Goal: Information Seeking & Learning: Learn about a topic

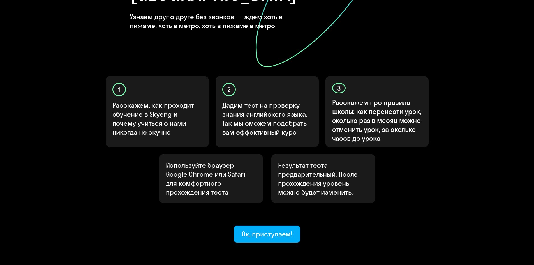
scroll to position [140, 0]
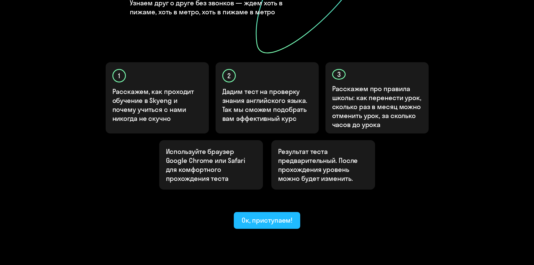
click at [262, 216] on div "Ок, приступаем!" at bounding box center [267, 220] width 51 height 9
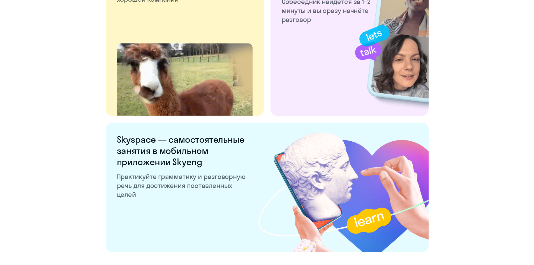
scroll to position [1035, 0]
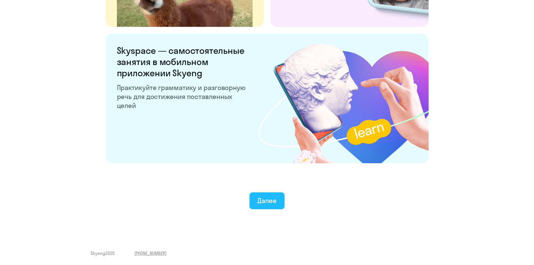
click at [273, 200] on div "Далее" at bounding box center [266, 200] width 19 height 9
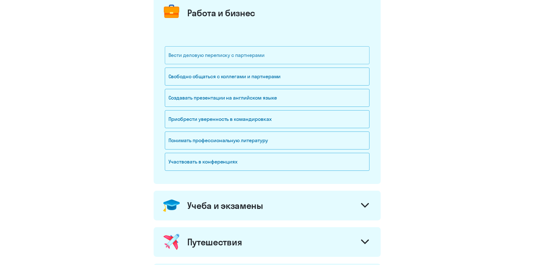
scroll to position [84, 0]
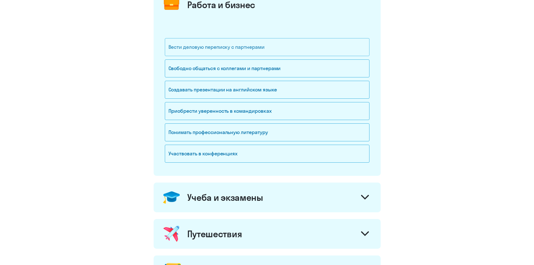
click at [283, 50] on div "Вести деловую переписку с партнерами" at bounding box center [267, 47] width 205 height 18
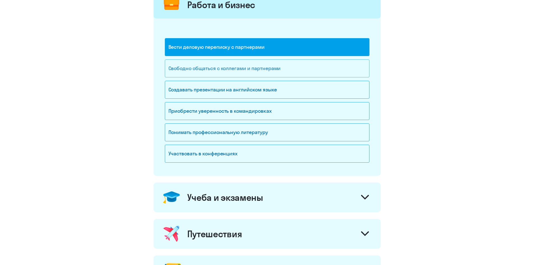
click at [292, 70] on div "Свободно общаться с коллегами и партнерами" at bounding box center [267, 68] width 205 height 18
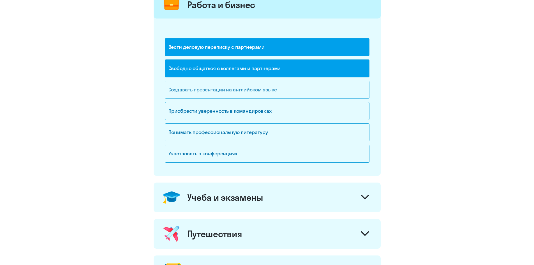
click at [289, 91] on div "Создавать презентации на английском языке" at bounding box center [267, 90] width 205 height 18
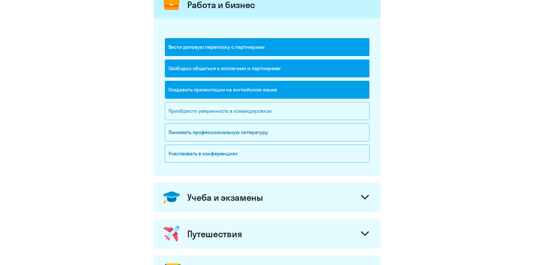
click at [292, 117] on div "Приобрести уверенность в командировках" at bounding box center [267, 111] width 205 height 18
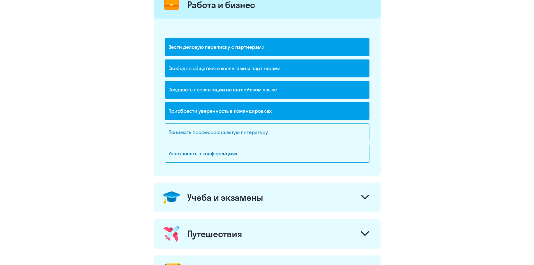
click at [300, 134] on div "Понимать профессиональную литературу" at bounding box center [267, 132] width 205 height 18
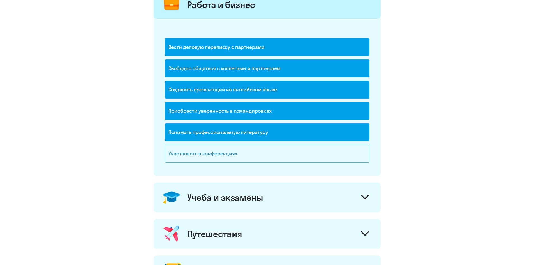
click at [295, 152] on div "Участвовать в конференциях" at bounding box center [267, 154] width 205 height 18
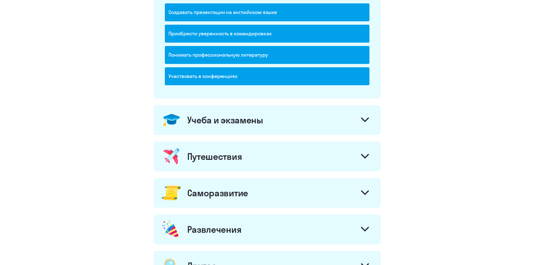
scroll to position [252, 0]
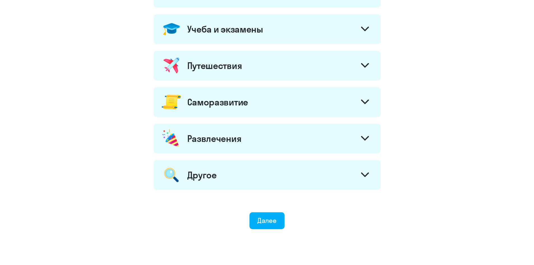
click at [363, 34] on div at bounding box center [364, 29] width 13 height 13
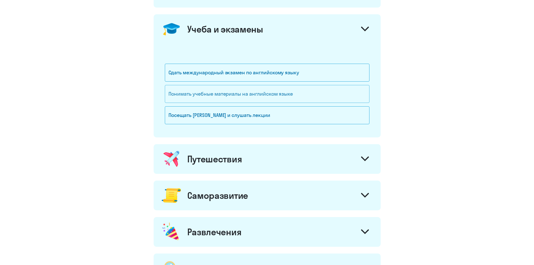
click at [314, 93] on div "Понимать учебные материалы на английском языке" at bounding box center [267, 94] width 205 height 18
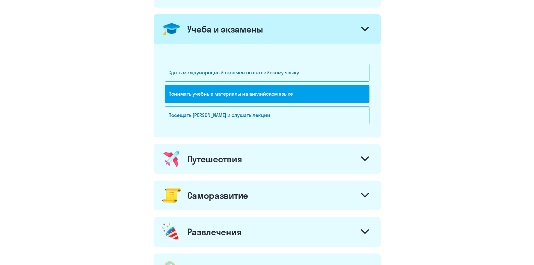
click at [352, 32] on div "Учеба и экзамены" at bounding box center [267, 29] width 227 height 30
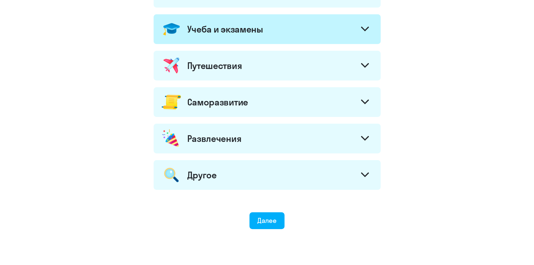
click at [333, 103] on div "Саморазвитие" at bounding box center [267, 102] width 227 height 30
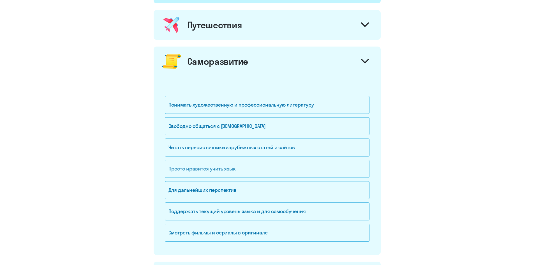
scroll to position [309, 0]
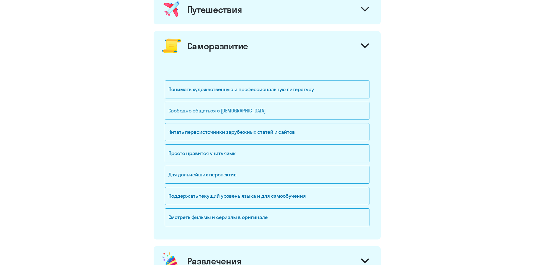
click at [282, 118] on div "Свободно общаться с [DEMOGRAPHIC_DATA]" at bounding box center [267, 111] width 205 height 18
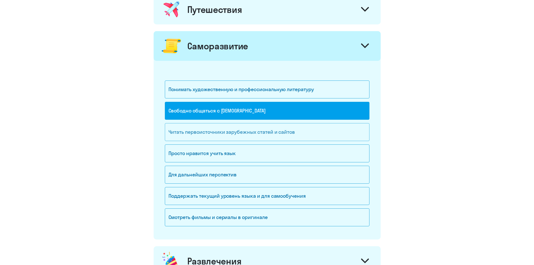
click at [324, 133] on div "Читать первоисточники зарубежных статей и сайтов" at bounding box center [267, 132] width 205 height 18
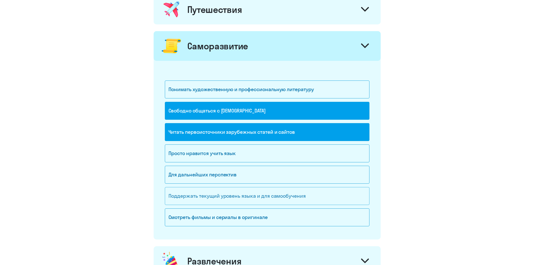
click at [330, 193] on div "Поддержать текущий уровень языка и для cамообучения" at bounding box center [267, 196] width 205 height 18
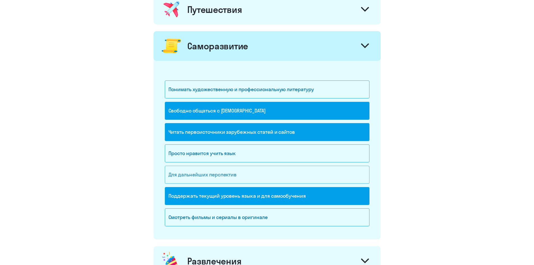
click at [272, 174] on div "Для дальнейших перспектив" at bounding box center [267, 175] width 205 height 18
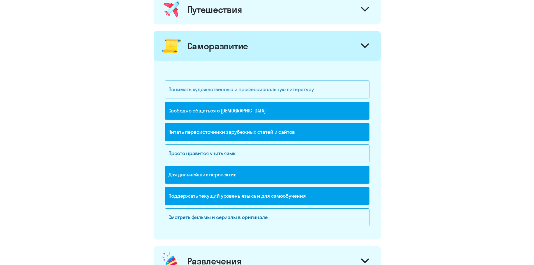
click at [283, 88] on div "Понимать художественную и профессиональную литературу" at bounding box center [267, 90] width 205 height 18
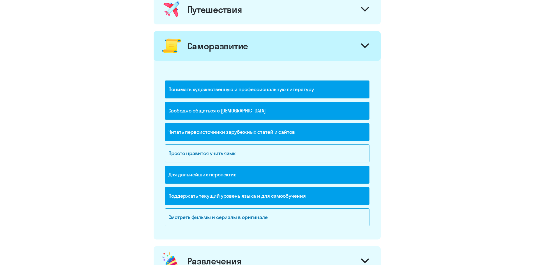
click at [285, 50] on div "Саморазвитие" at bounding box center [267, 46] width 227 height 30
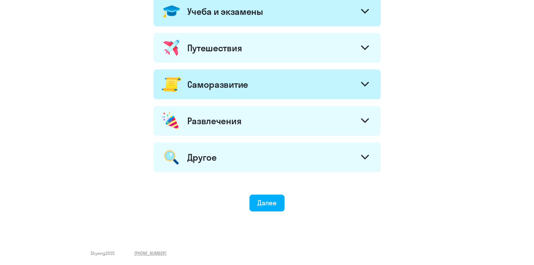
click at [292, 125] on div "Развлечения" at bounding box center [267, 121] width 227 height 30
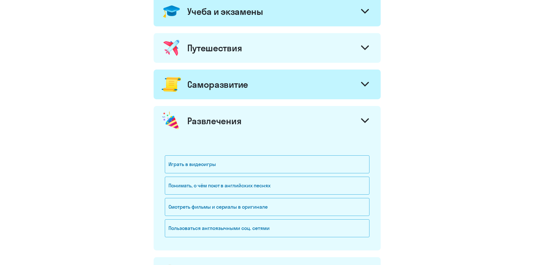
scroll to position [309, 0]
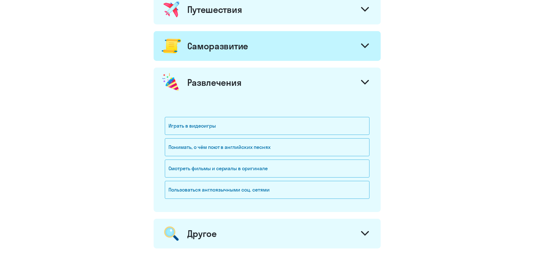
click at [239, 81] on div "Развлечения" at bounding box center [214, 82] width 54 height 11
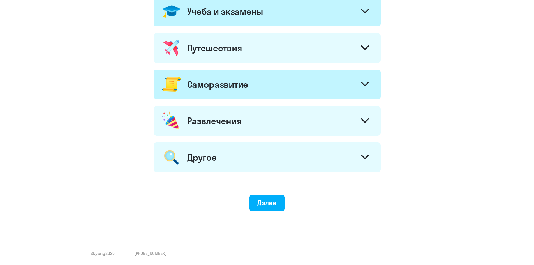
click at [258, 157] on div "Другое" at bounding box center [267, 157] width 227 height 30
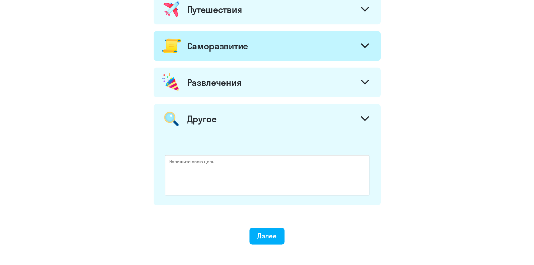
click at [270, 116] on div "Другое" at bounding box center [267, 119] width 227 height 30
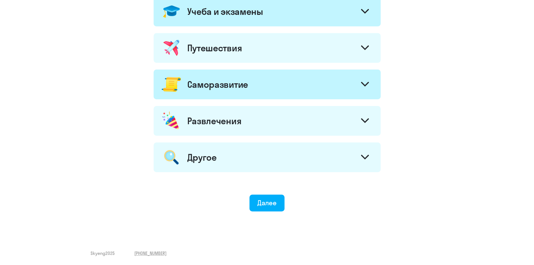
scroll to position [270, 0]
click at [278, 206] on button "Далее" at bounding box center [267, 203] width 35 height 17
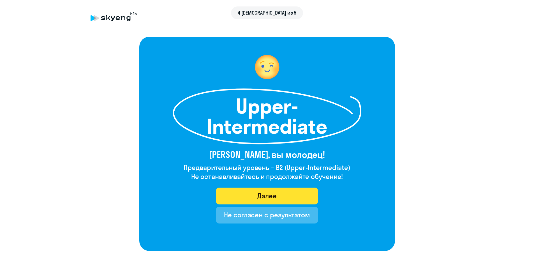
click at [296, 199] on button "Далее" at bounding box center [267, 196] width 102 height 17
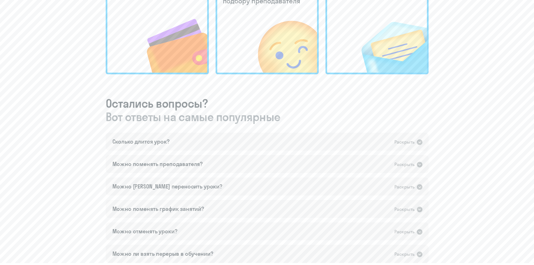
scroll to position [224, 0]
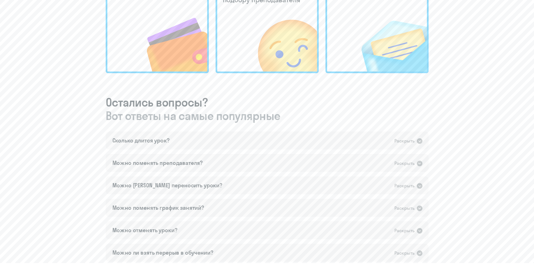
click at [462, 118] on div "To be continued Мы завершили ознакомительную часть вот что вас ждёт далее Дожди…" at bounding box center [267, 26] width 512 height 560
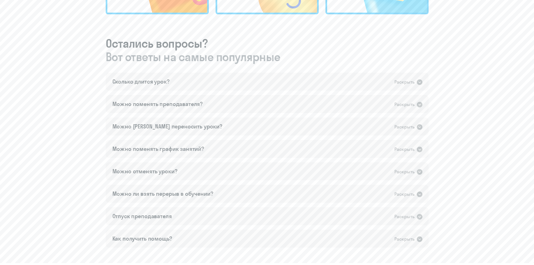
scroll to position [322, 0]
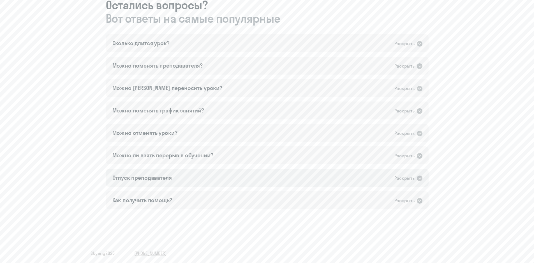
click at [381, 181] on div "Отпуск преподавателя Раскрыть" at bounding box center [267, 178] width 323 height 18
